Goal: Use online tool/utility

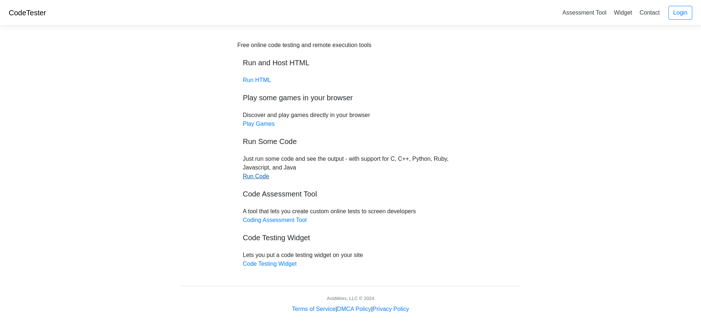
click at [254, 177] on link "Run Code" at bounding box center [256, 176] width 26 height 6
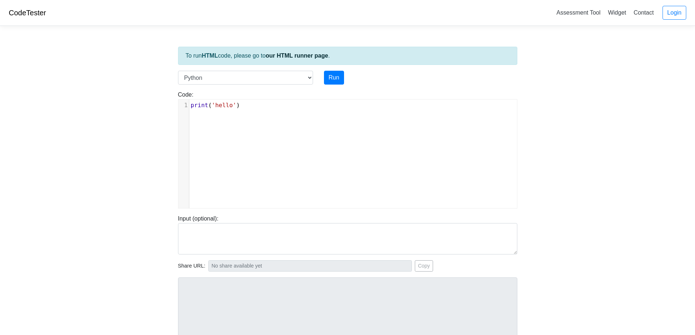
scroll to position [3, 0]
click at [242, 108] on pre "print ( 'hello' )" at bounding box center [355, 105] width 333 height 9
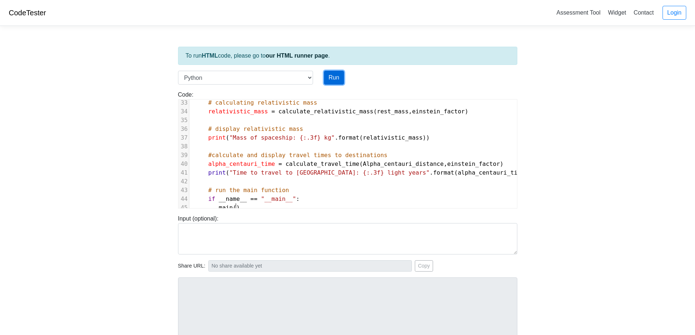
click at [339, 78] on button "Run" at bounding box center [334, 78] width 20 height 14
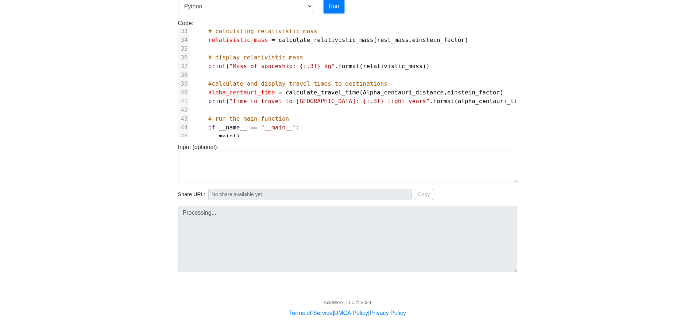
type input "[URL][DOMAIN_NAME]"
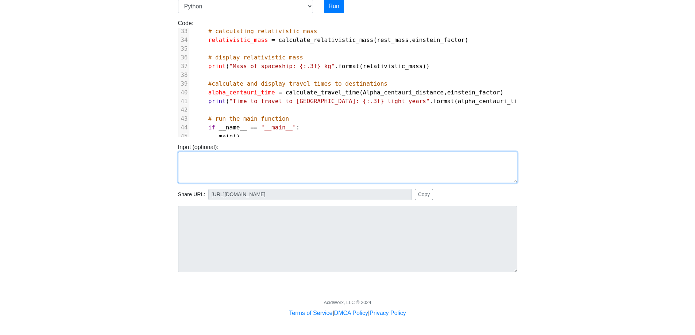
click at [206, 162] on textarea at bounding box center [347, 167] width 339 height 31
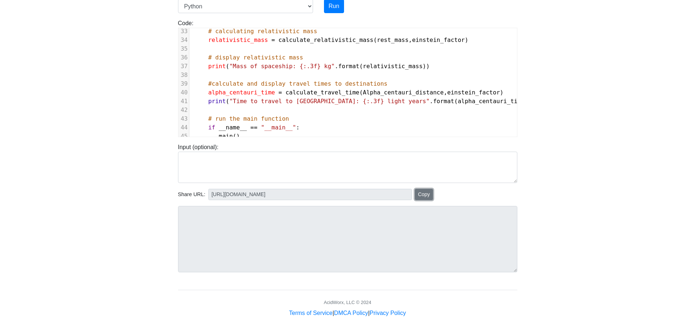
click at [416, 196] on button "Copy" at bounding box center [424, 194] width 19 height 11
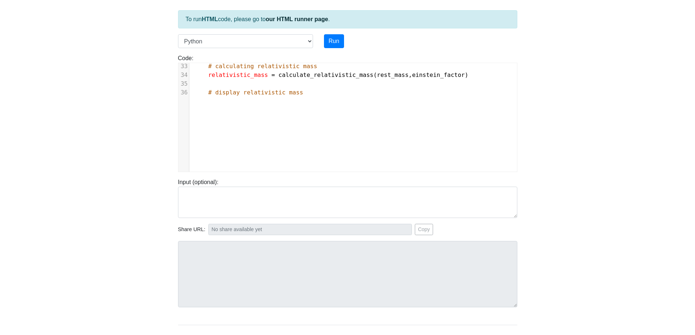
scroll to position [288, 0]
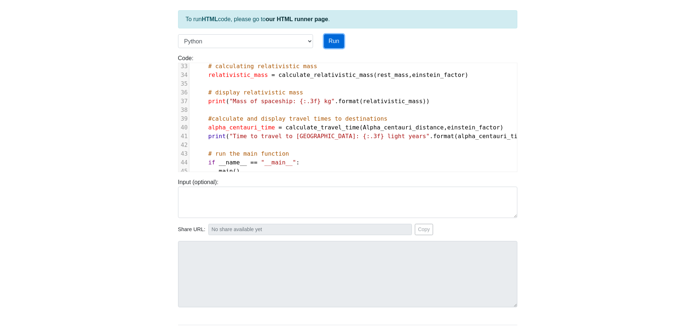
click at [334, 43] on button "Run" at bounding box center [334, 41] width 20 height 14
type input "[URL][DOMAIN_NAME]"
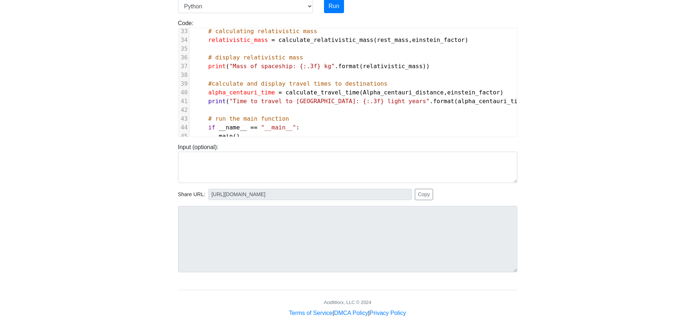
scroll to position [0, 0]
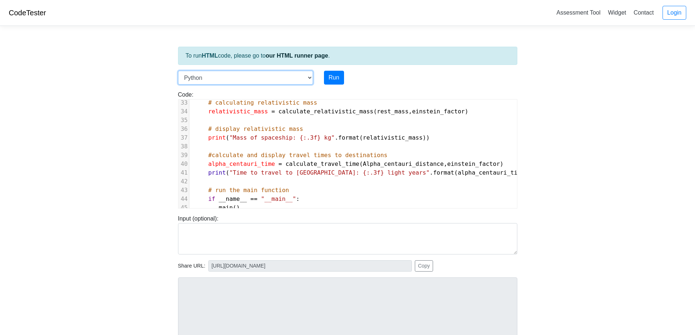
click at [214, 73] on select "C C++ Go Java Javascript Python Ruby" at bounding box center [245, 78] width 135 height 14
